Goal: Check status: Check status

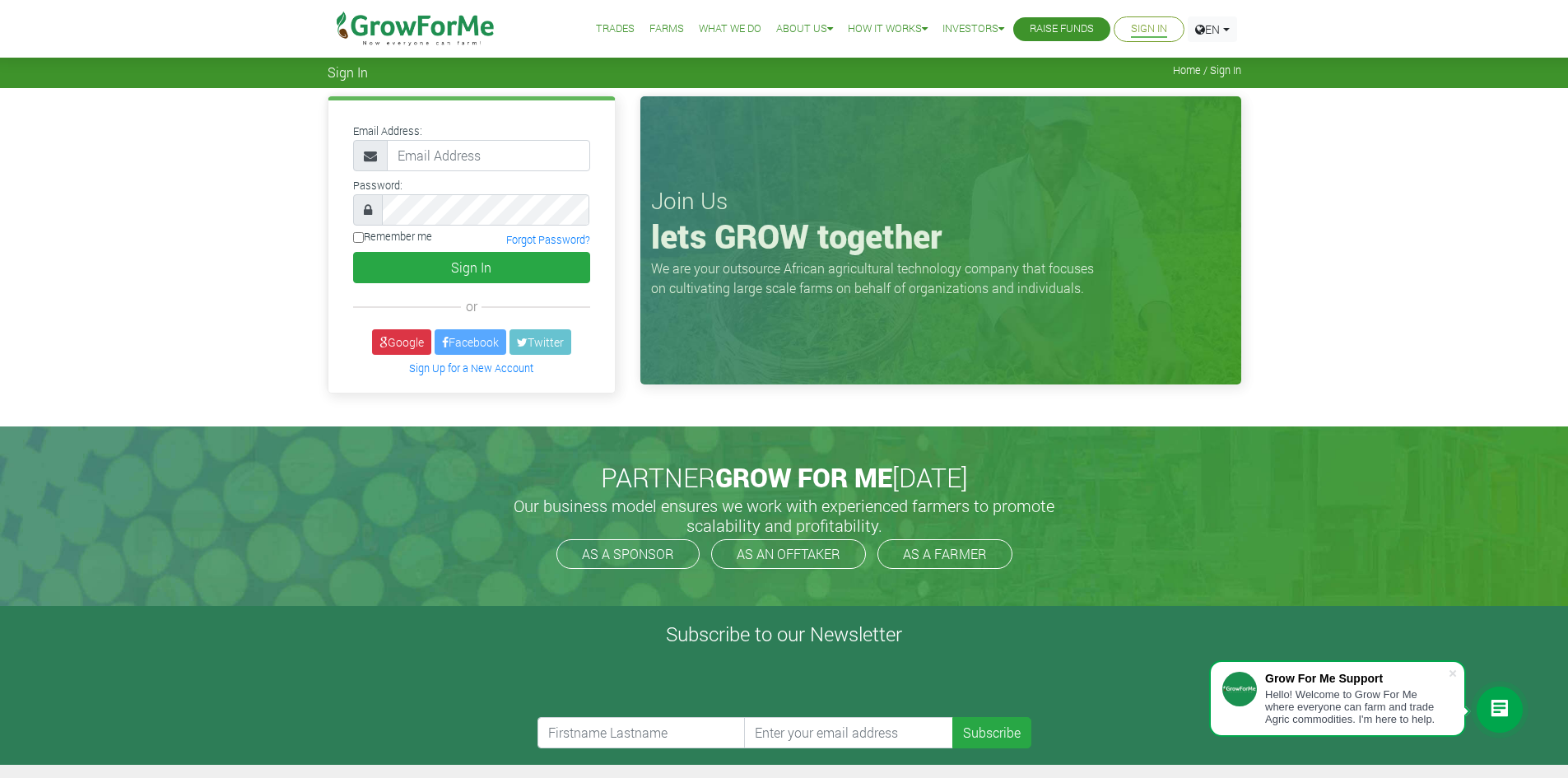
click at [449, 162] on input "email" at bounding box center [489, 156] width 204 height 31
click at [455, 134] on div "Email Address:" at bounding box center [471, 146] width 261 height 51
click at [451, 158] on input "email" at bounding box center [489, 156] width 204 height 31
type input "[EMAIL_ADDRESS][DOMAIN_NAME]"
click at [470, 269] on button "Sign In" at bounding box center [472, 268] width 237 height 31
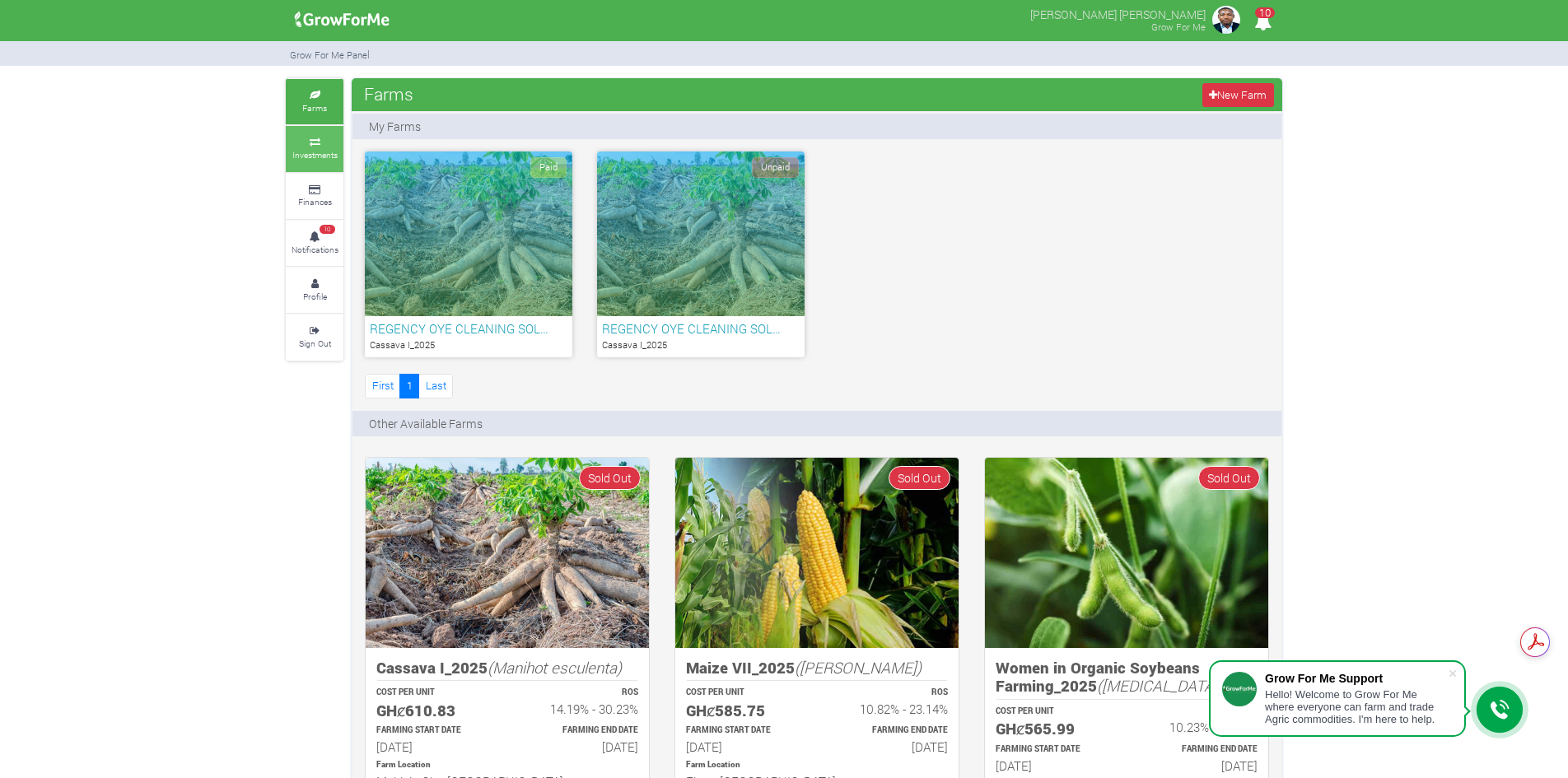
click at [318, 141] on icon at bounding box center [315, 142] width 50 height 8
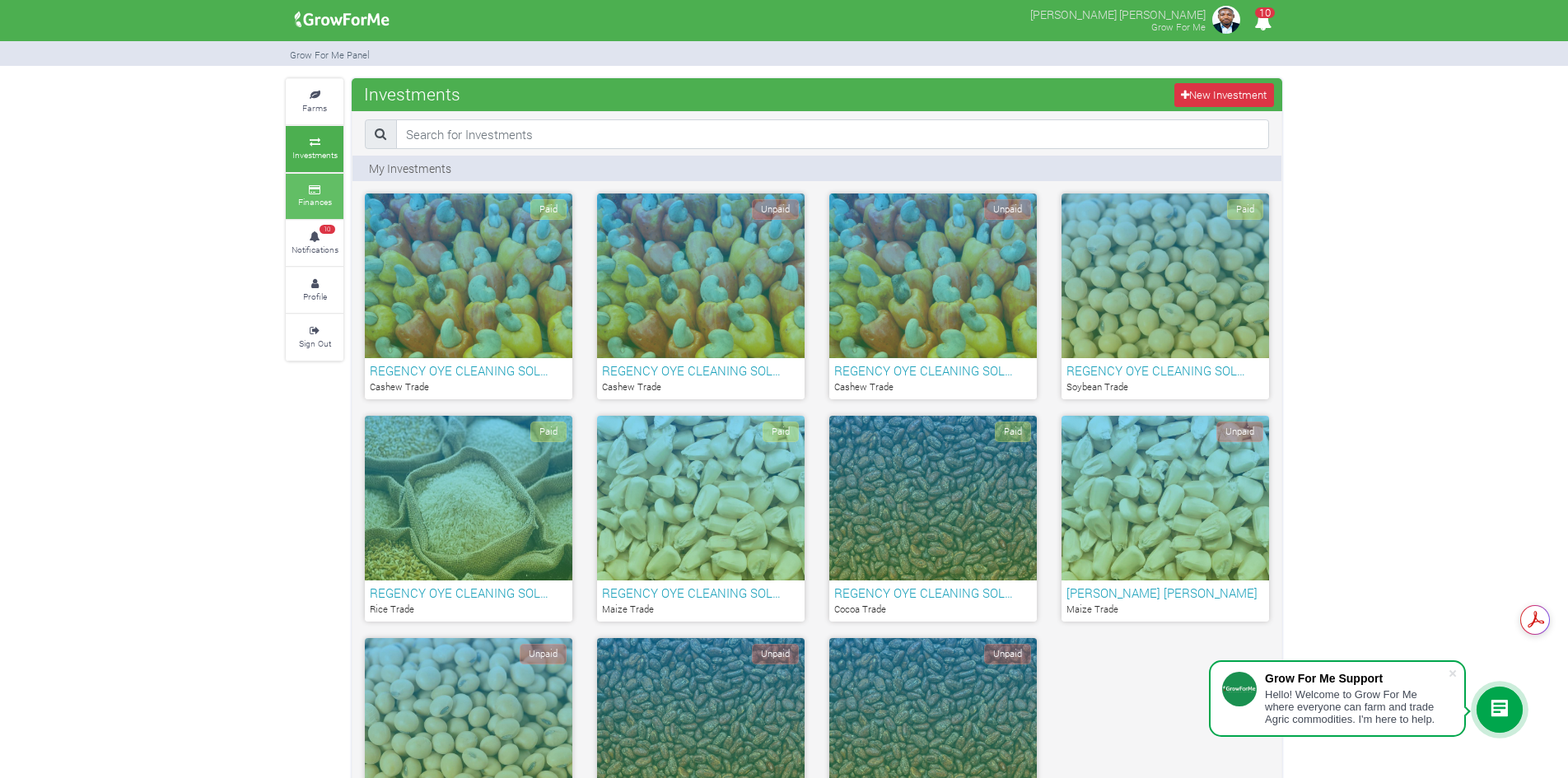
click at [312, 187] on icon at bounding box center [315, 190] width 50 height 8
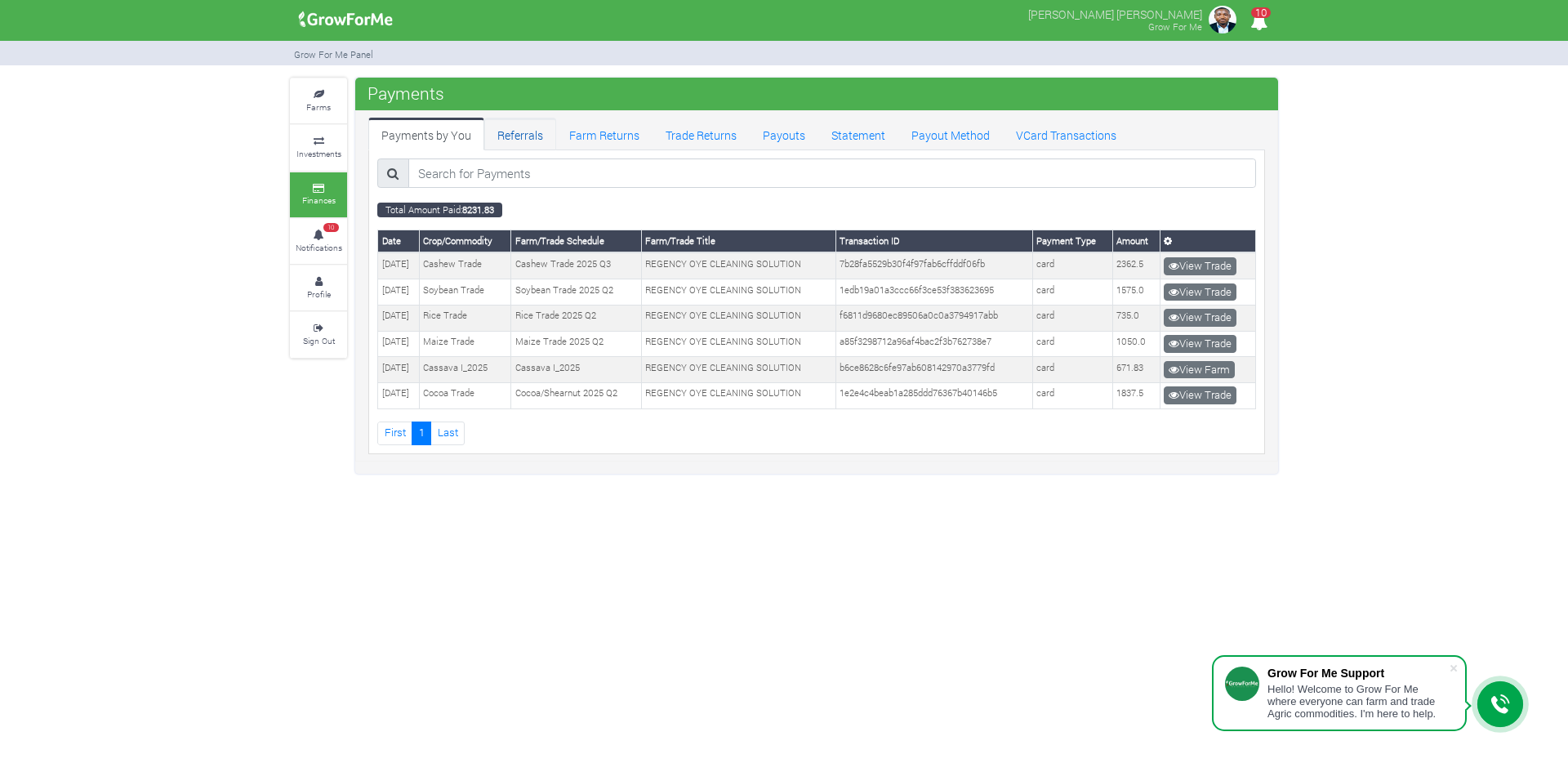
click at [500, 134] on link "Referrals" at bounding box center [520, 134] width 72 height 33
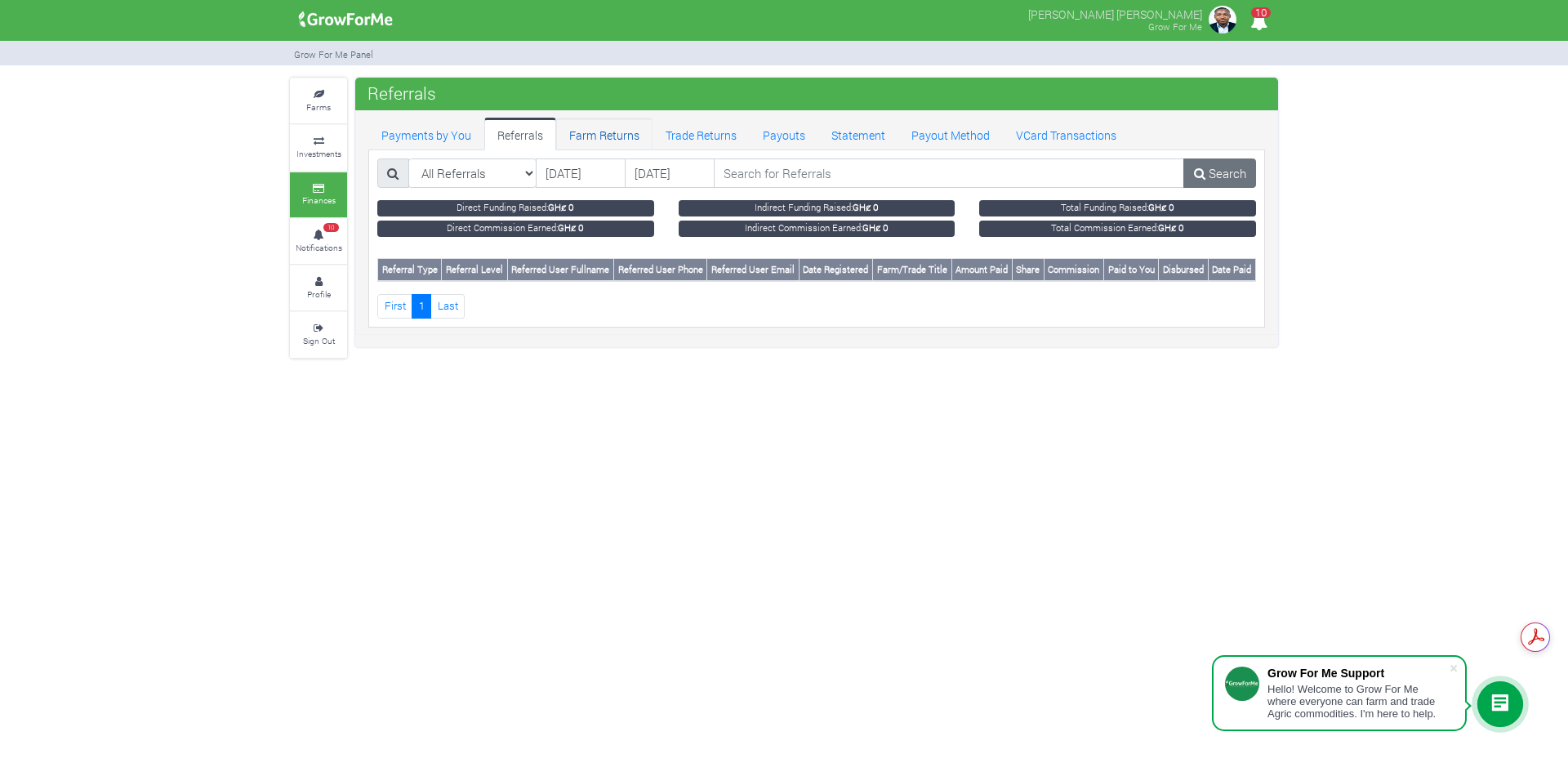
click at [599, 131] on link "Farm Returns" at bounding box center [604, 134] width 96 height 33
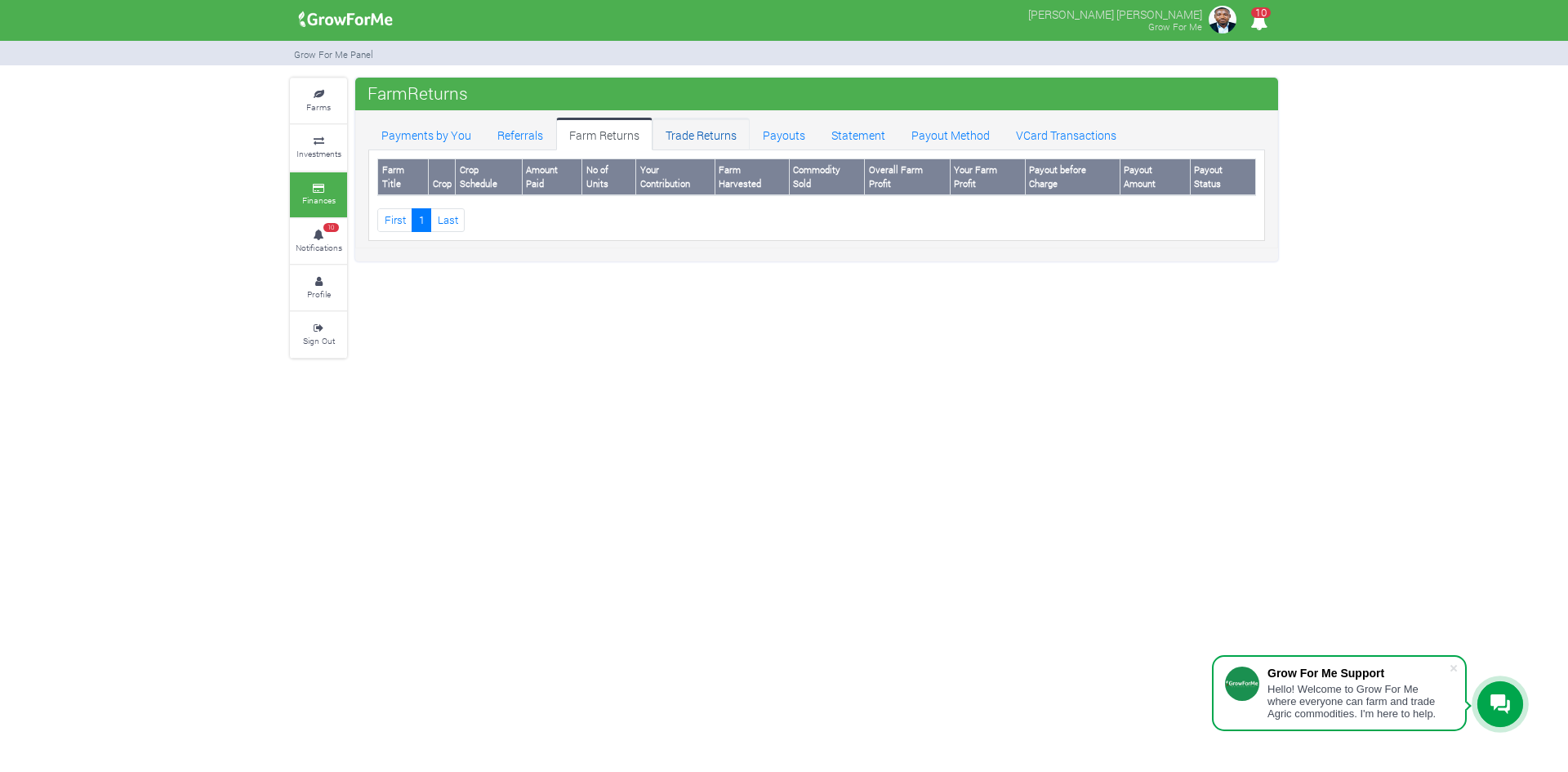
click at [684, 132] on link "Trade Returns" at bounding box center [701, 134] width 97 height 33
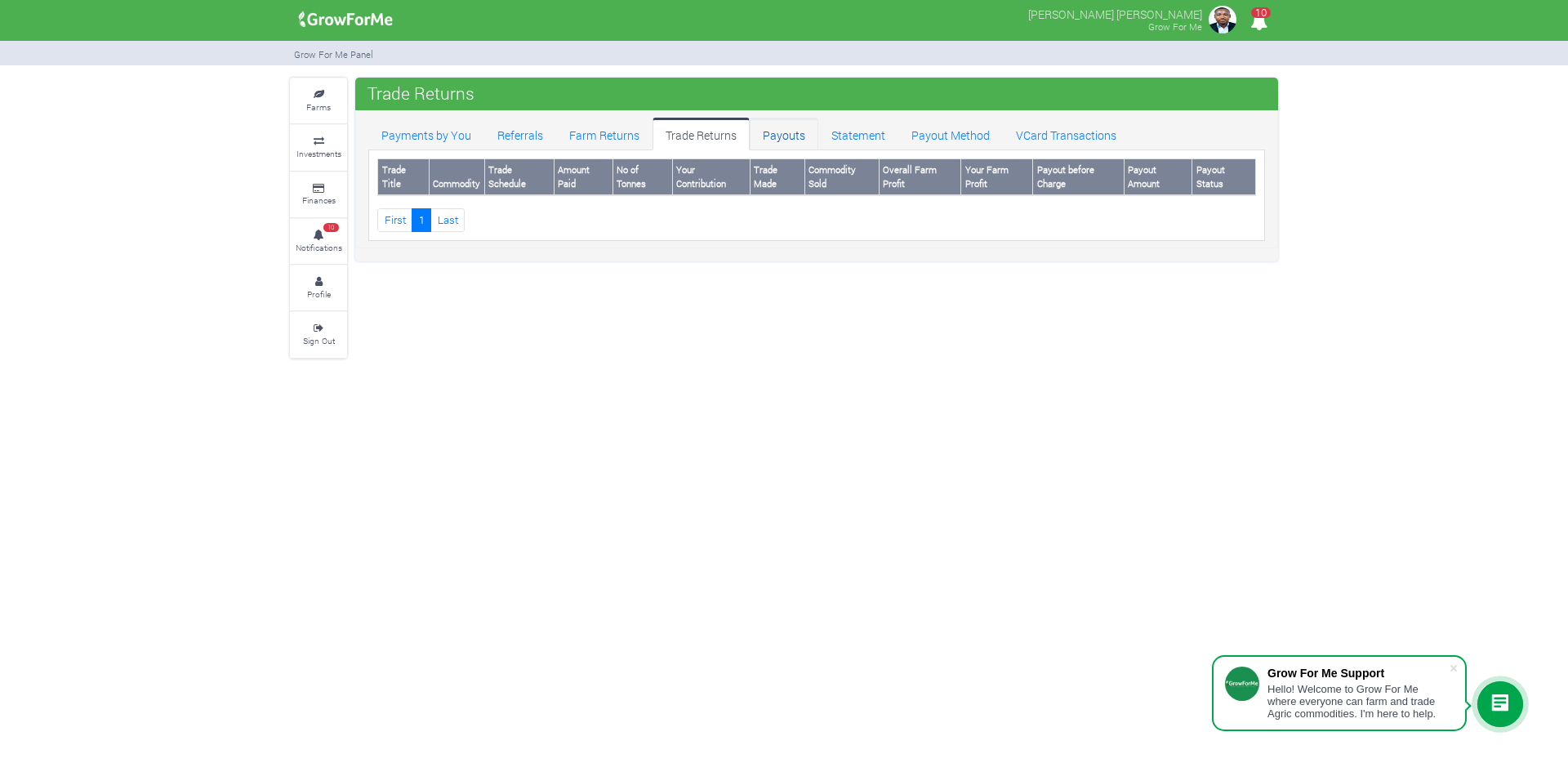
click at [775, 134] on link "Payouts" at bounding box center [784, 134] width 68 height 33
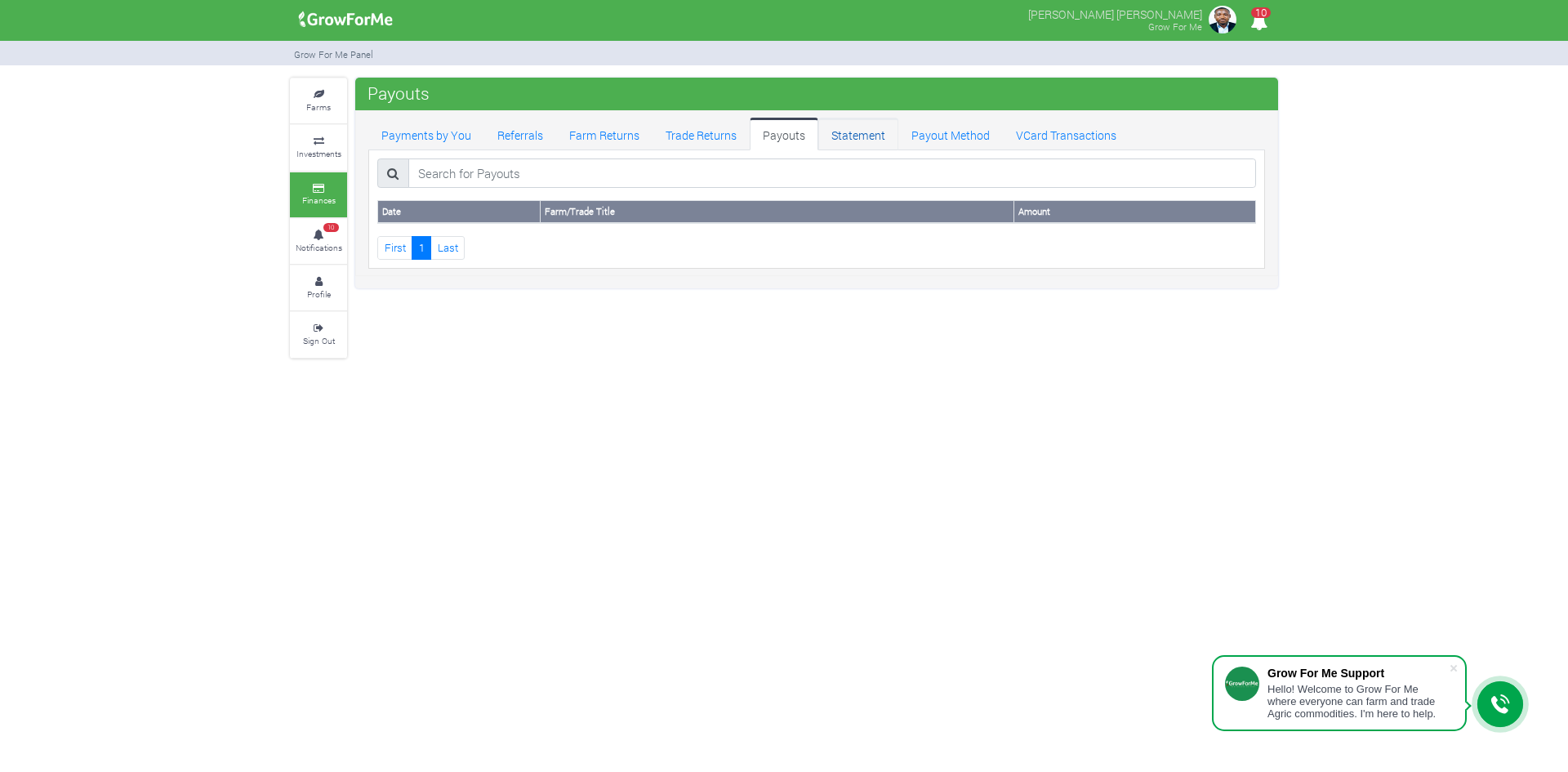
click at [858, 139] on link "Statement" at bounding box center [858, 134] width 80 height 33
click at [922, 137] on link "Payout Method" at bounding box center [950, 134] width 105 height 33
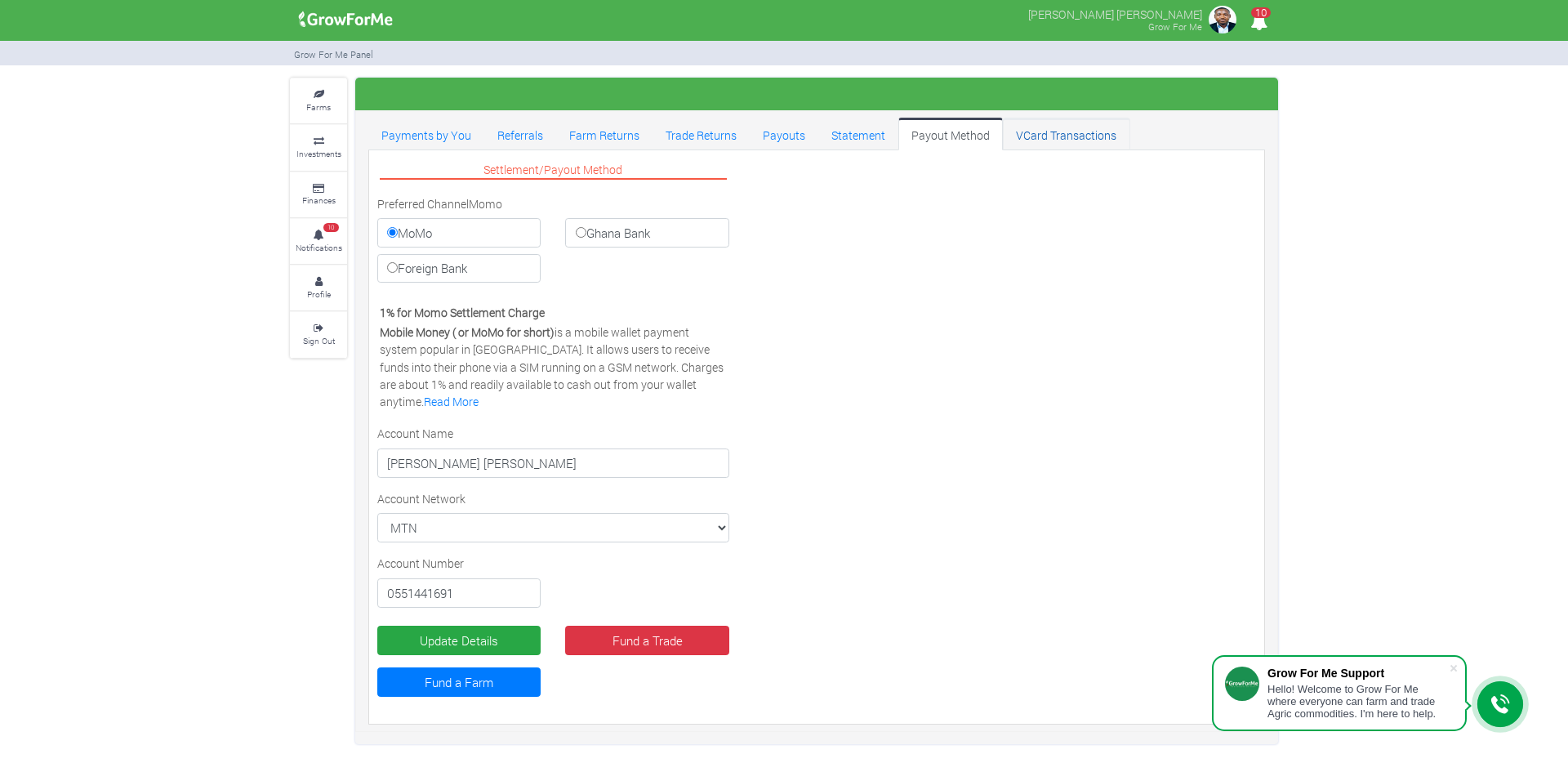
click at [1053, 138] on link "VCard Transactions" at bounding box center [1066, 134] width 126 height 33
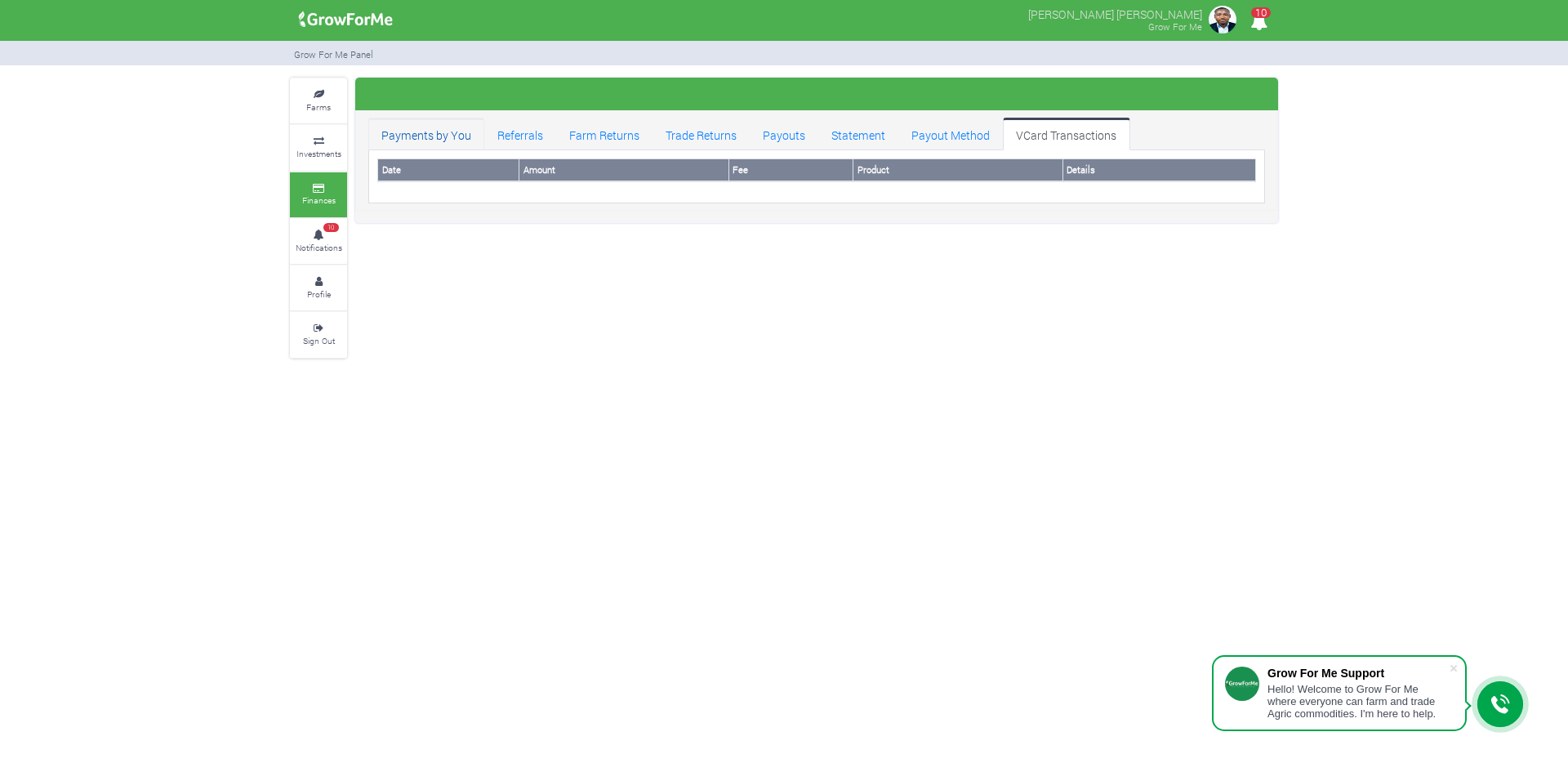
click at [414, 138] on link "Payments by You" at bounding box center [426, 134] width 116 height 33
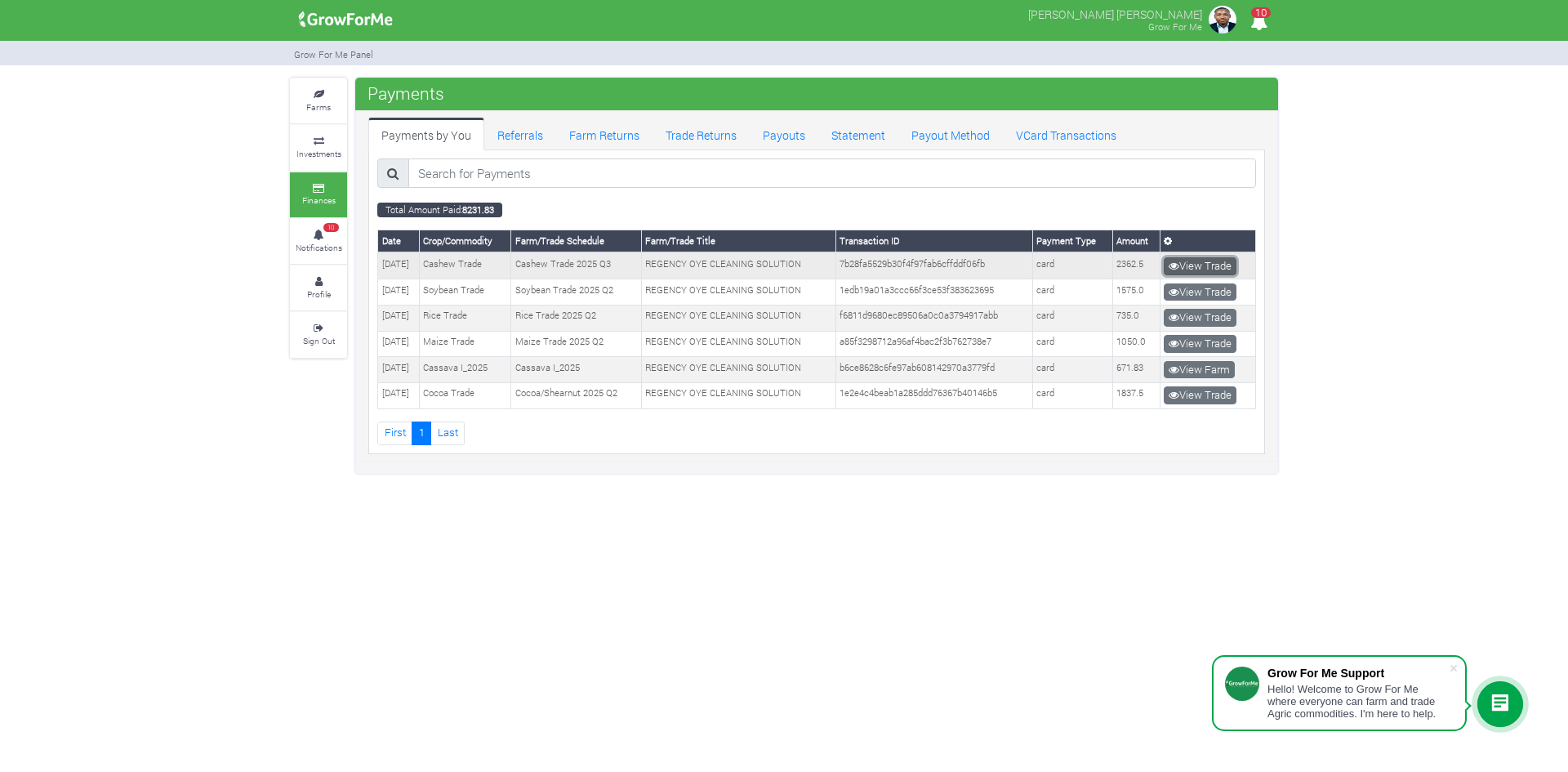
click at [1208, 273] on link "View Trade" at bounding box center [1200, 267] width 73 height 18
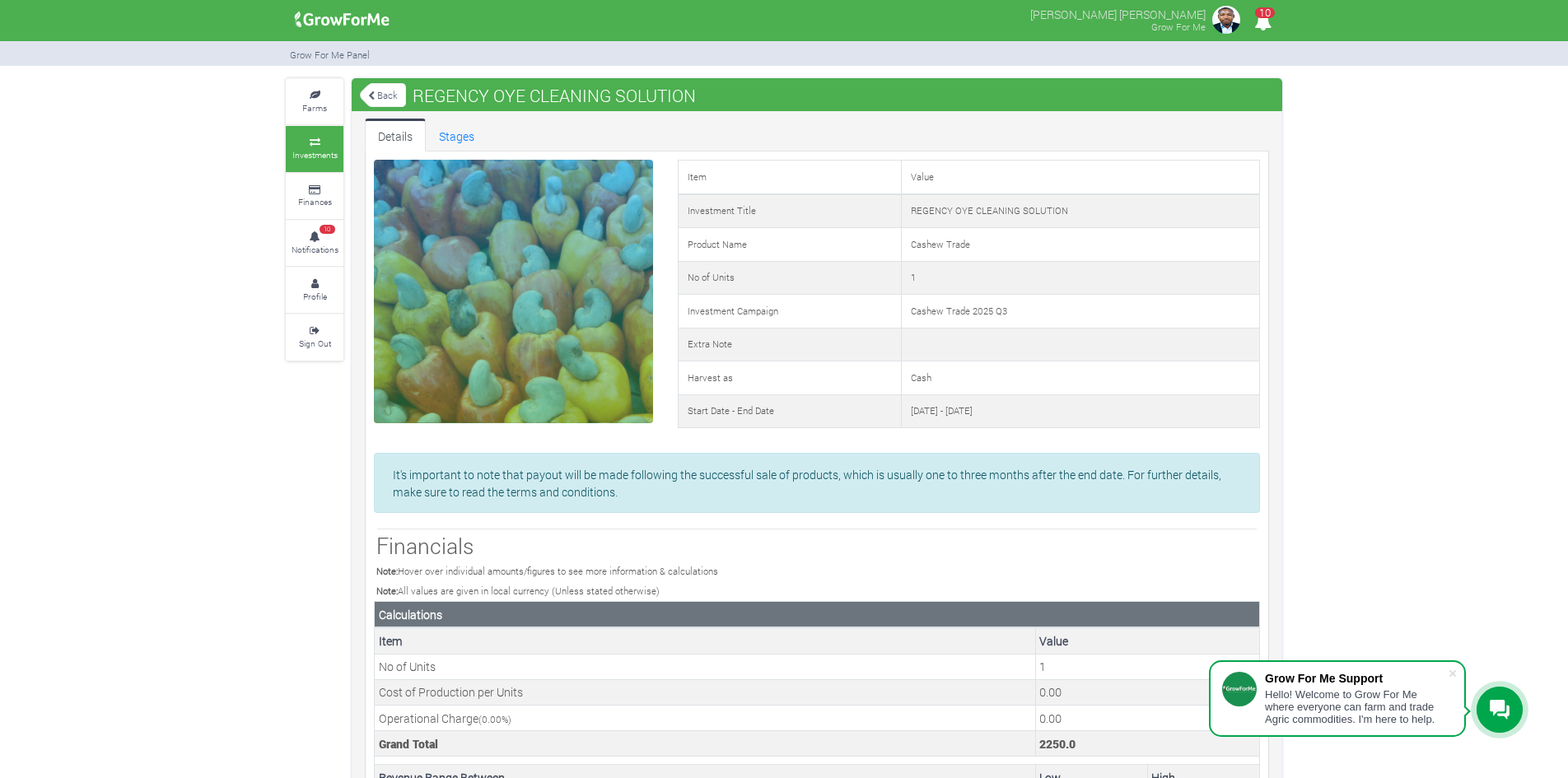
click at [369, 95] on icon at bounding box center [371, 96] width 6 height 9
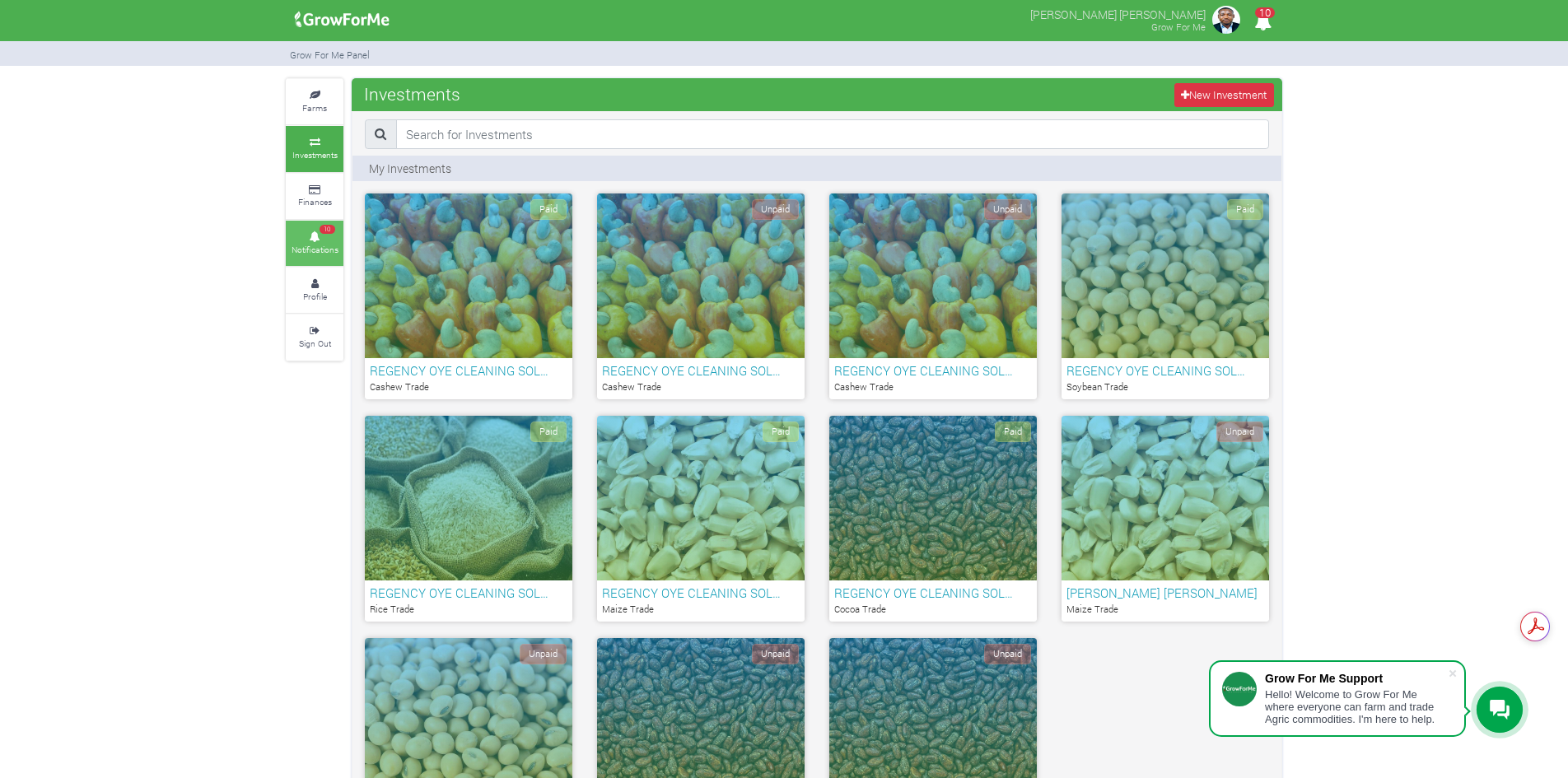
click at [317, 246] on small "Notifications" at bounding box center [315, 250] width 47 height 12
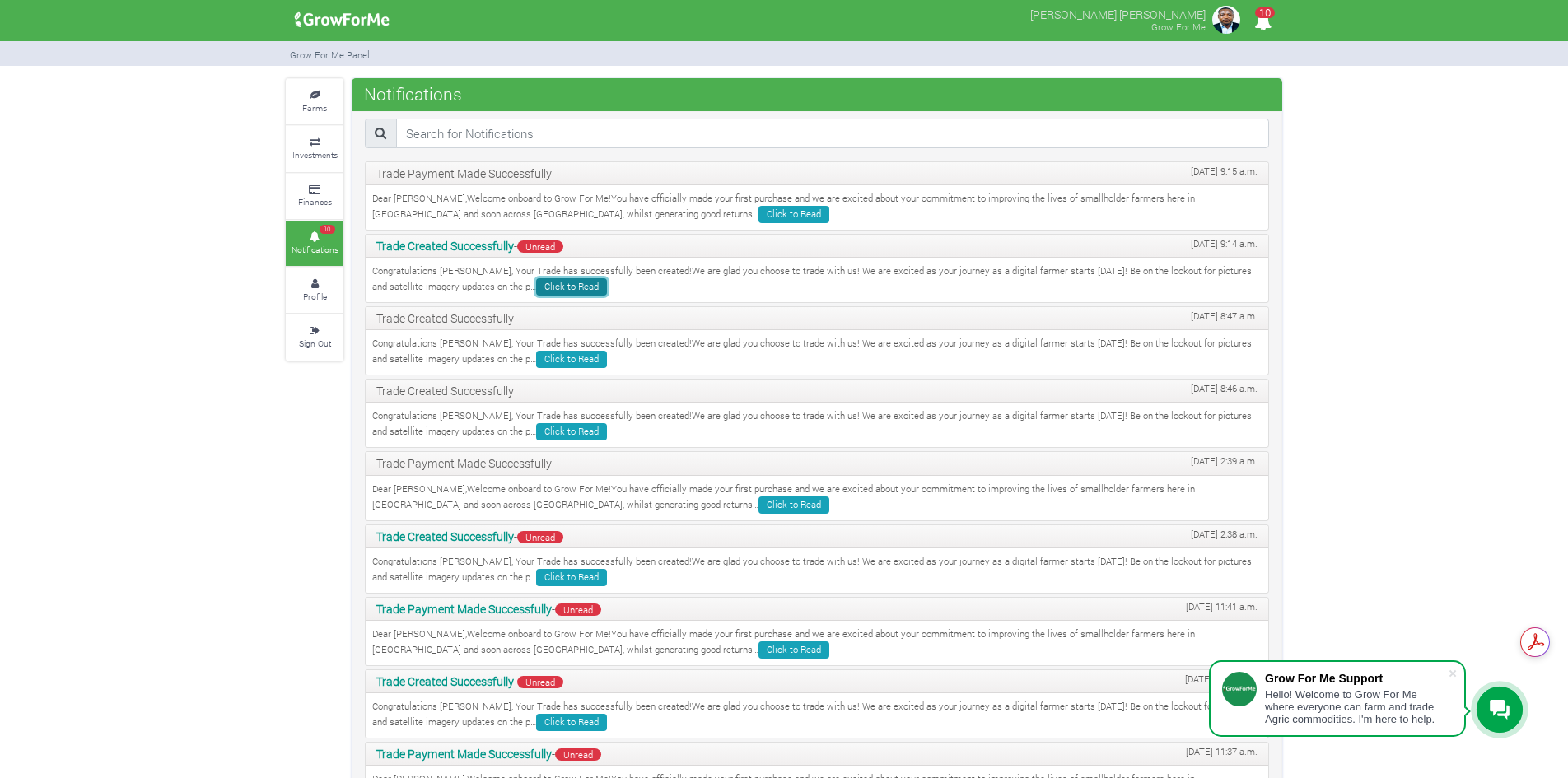
click at [536, 283] on link "Click to Read" at bounding box center [571, 286] width 71 height 17
